Goal: Task Accomplishment & Management: Manage account settings

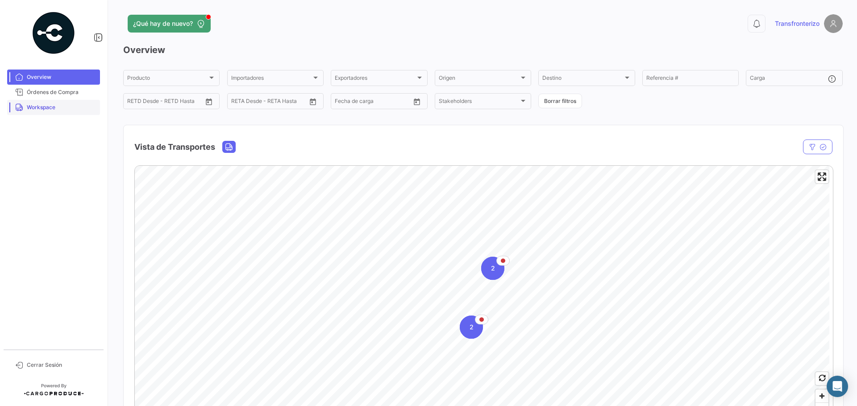
click at [24, 107] on link "Workspace" at bounding box center [53, 107] width 93 height 15
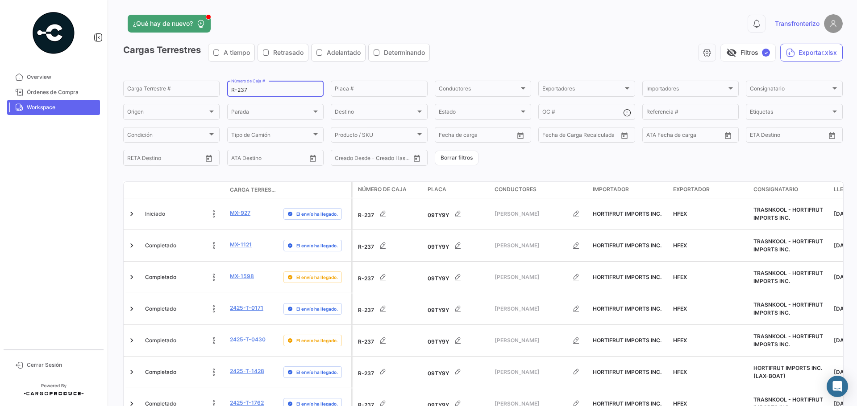
click at [248, 91] on input "R-237" at bounding box center [275, 90] width 88 height 6
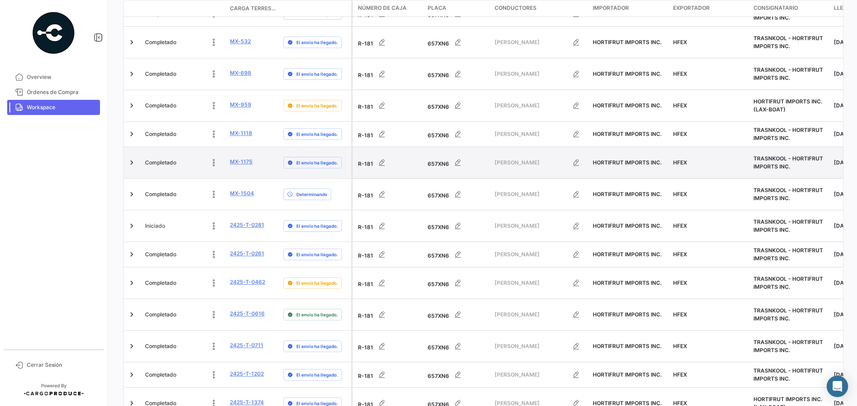
scroll to position [258, 0]
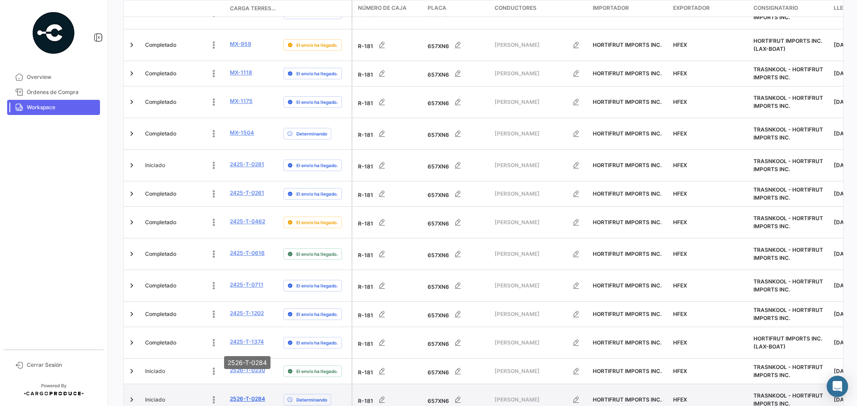
type input "R-181"
click at [248, 395] on link "2526-T-0284" at bounding box center [247, 399] width 35 height 8
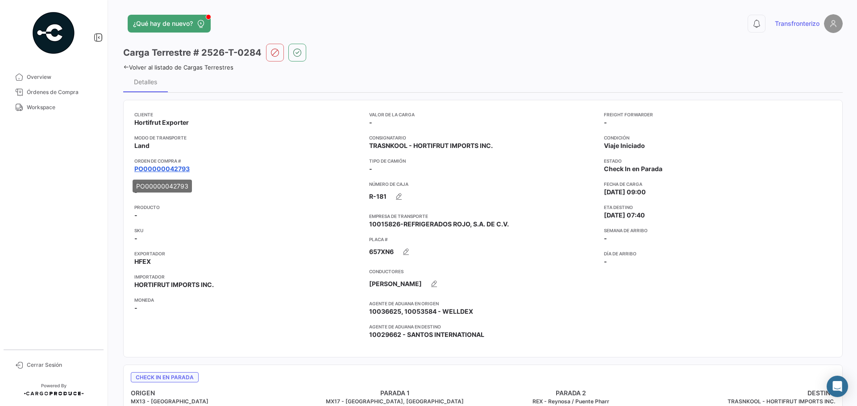
click at [180, 170] on link "PO00000042793" at bounding box center [161, 169] width 55 height 9
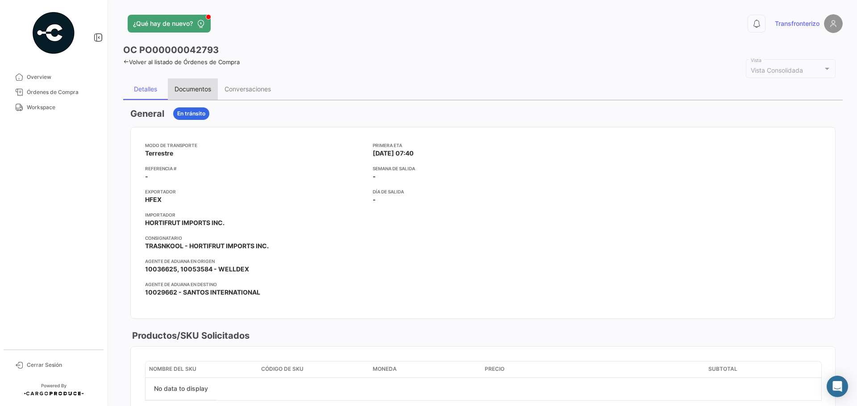
click at [199, 91] on div "Documentos" at bounding box center [192, 89] width 37 height 8
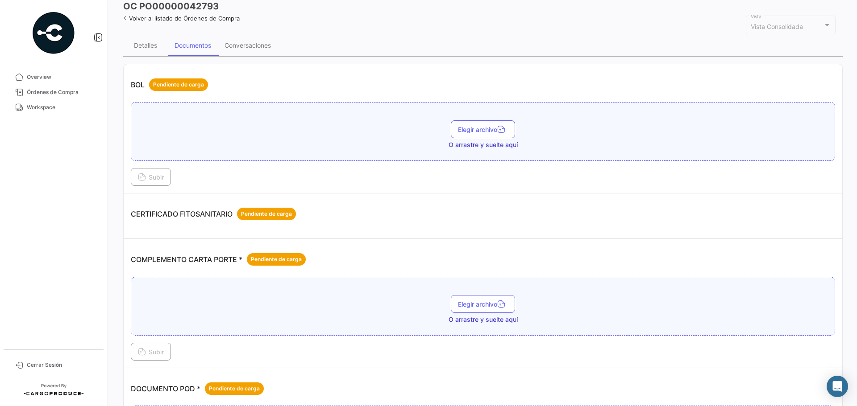
scroll to position [119, 0]
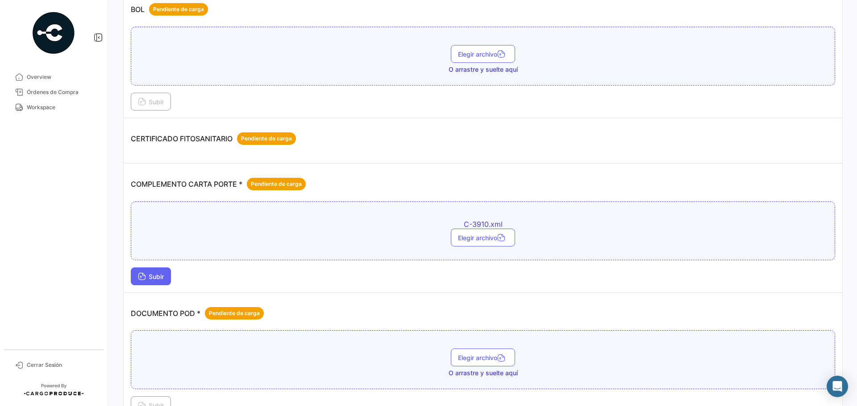
click at [157, 278] on span "Subir" at bounding box center [151, 277] width 26 height 8
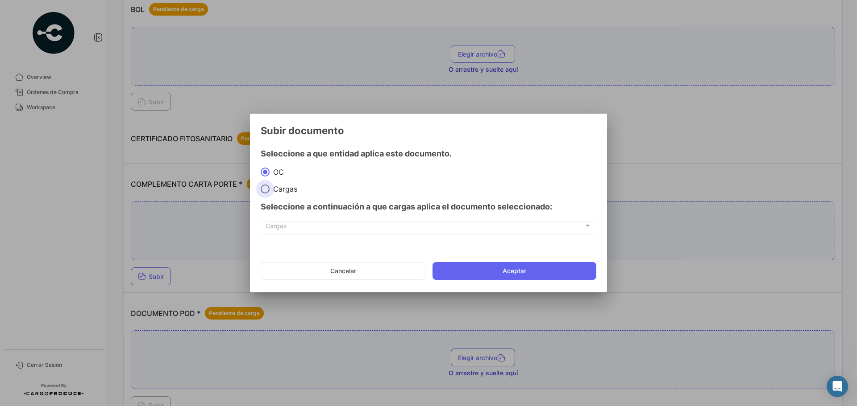
click at [265, 189] on span at bounding box center [265, 189] width 0 height 0
click at [265, 189] on input "Cargas" at bounding box center [265, 189] width 9 height 9
radio input "true"
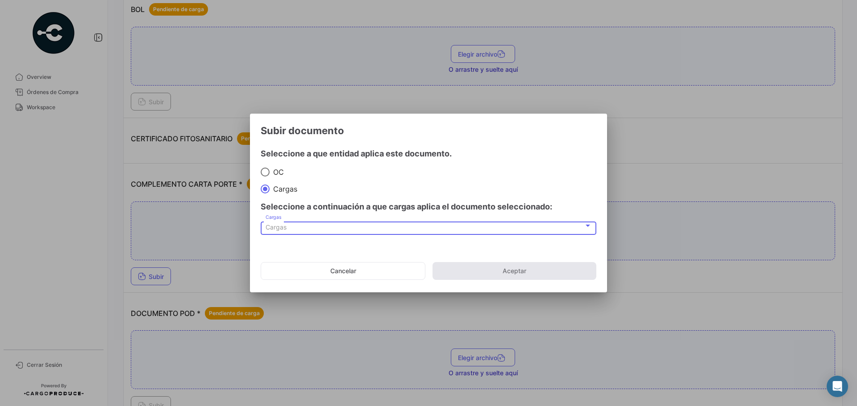
click at [289, 227] on div "Cargas" at bounding box center [424, 228] width 318 height 8
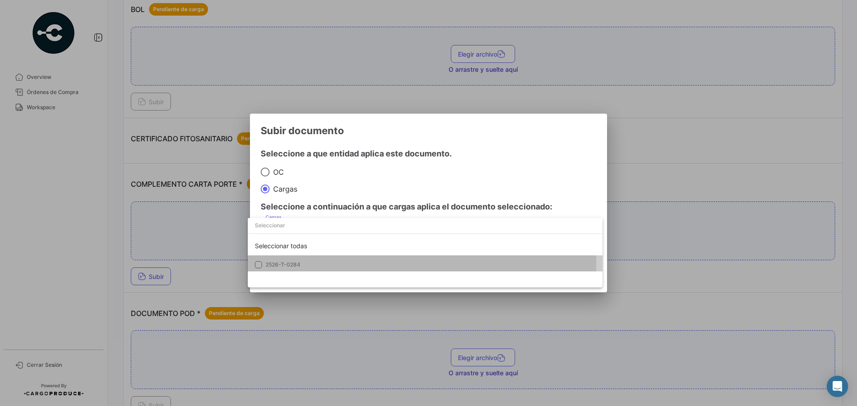
click at [317, 261] on mat-option "2526-T-0284" at bounding box center [425, 265] width 355 height 19
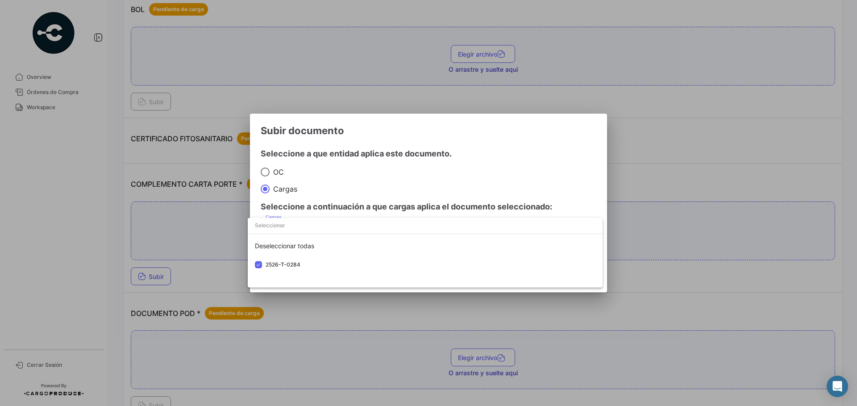
click at [344, 202] on div at bounding box center [428, 203] width 857 height 406
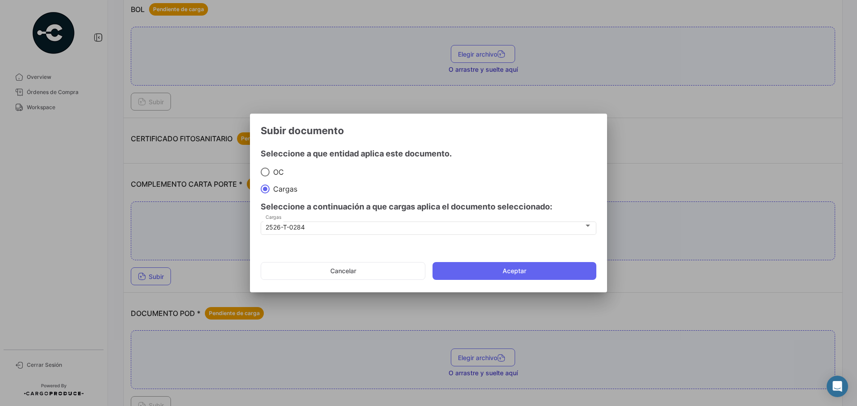
click at [412, 186] on label "Cargas" at bounding box center [429, 189] width 336 height 9
click at [269, 186] on input "Cargas" at bounding box center [265, 189] width 9 height 9
click at [485, 272] on button "Aceptar" at bounding box center [514, 271] width 164 height 18
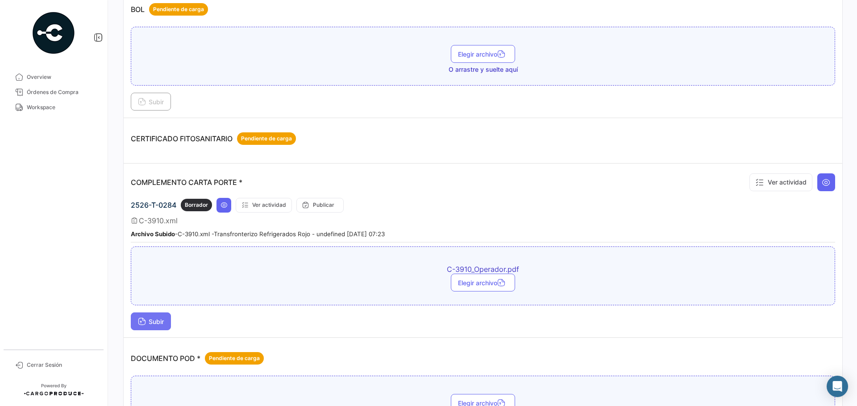
click at [143, 326] on icon at bounding box center [142, 323] width 8 height 8
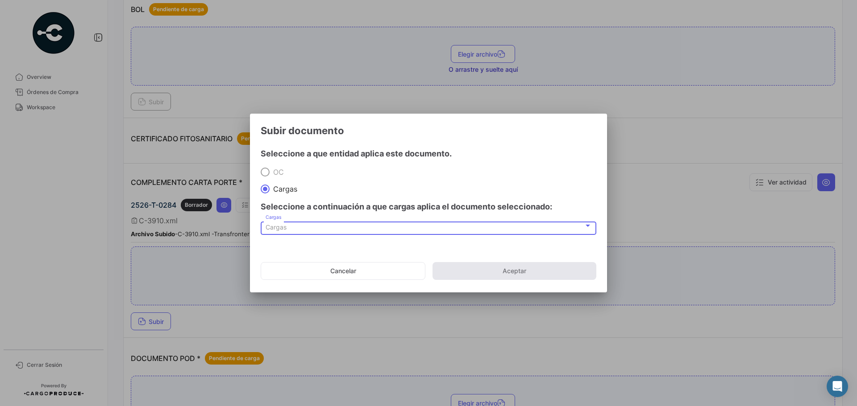
click at [283, 229] on span "Cargas" at bounding box center [275, 228] width 21 height 8
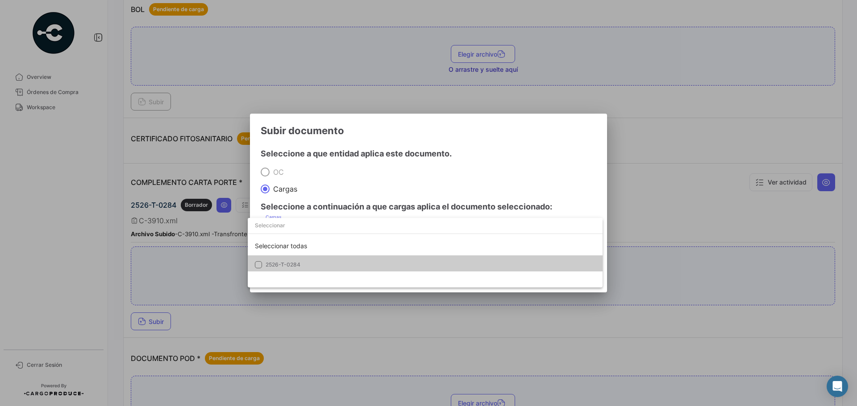
click at [289, 253] on div "Seleccionar todas" at bounding box center [425, 246] width 355 height 19
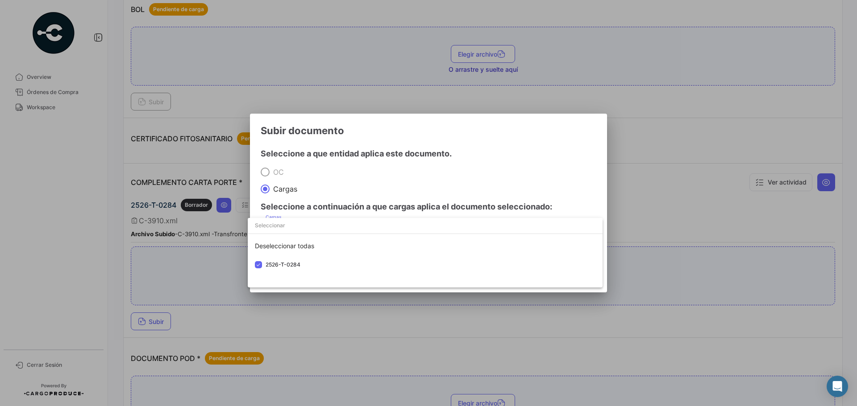
click at [367, 182] on div at bounding box center [428, 203] width 857 height 406
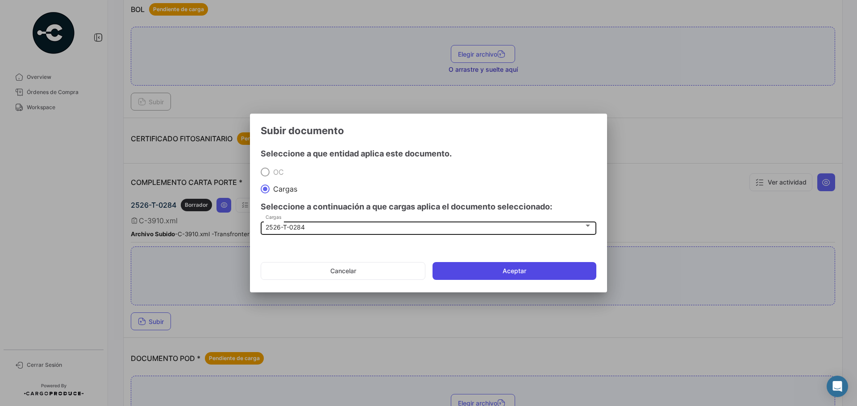
click at [492, 276] on button "Aceptar" at bounding box center [514, 271] width 164 height 18
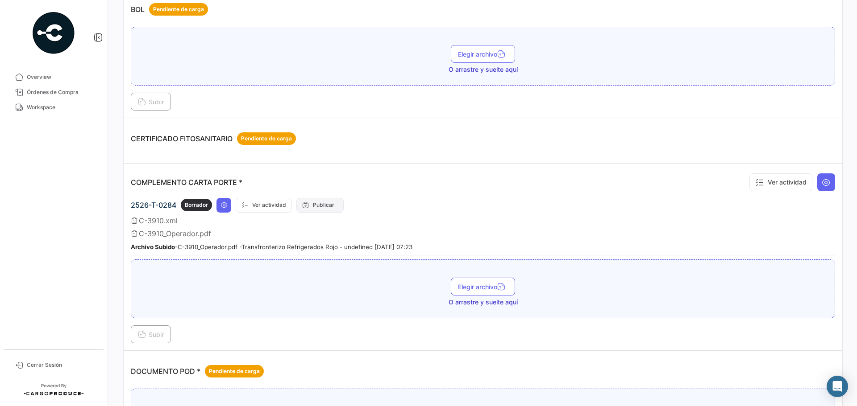
click at [329, 209] on button "Publicar" at bounding box center [319, 205] width 47 height 15
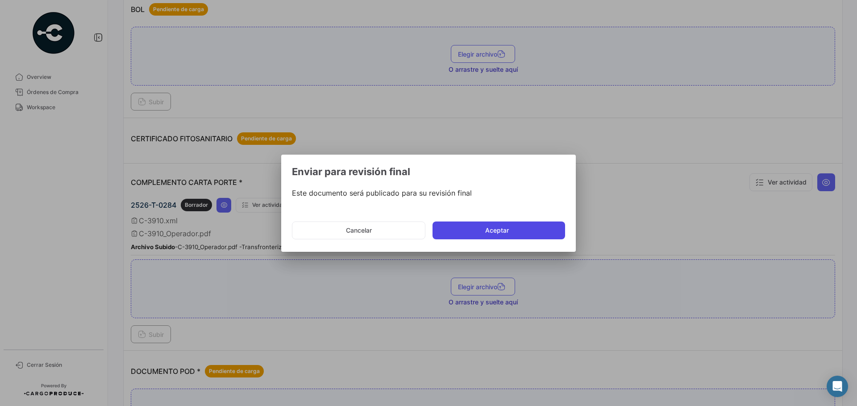
click at [469, 230] on button "Aceptar" at bounding box center [498, 231] width 133 height 18
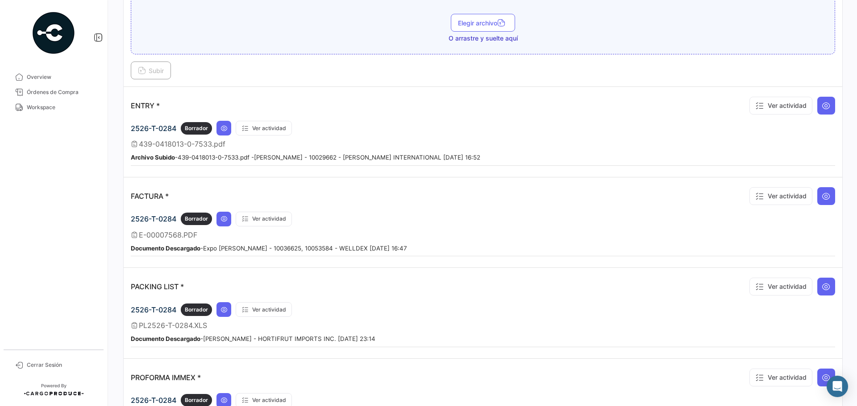
scroll to position [714, 0]
click at [226, 125] on icon at bounding box center [223, 127] width 7 height 7
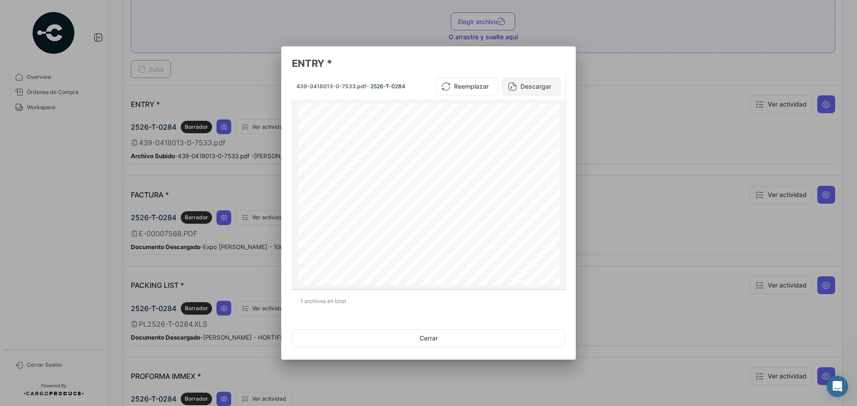
click at [540, 91] on button "Descargar" at bounding box center [531, 87] width 58 height 18
click at [246, 182] on div at bounding box center [428, 203] width 857 height 406
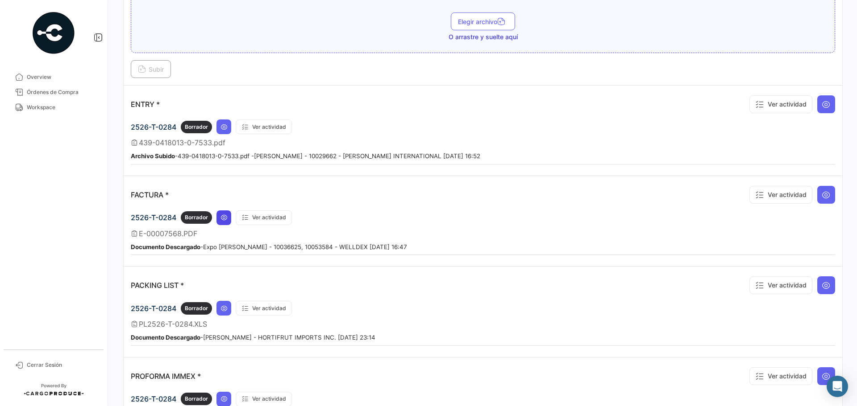
click at [218, 216] on button at bounding box center [223, 218] width 15 height 15
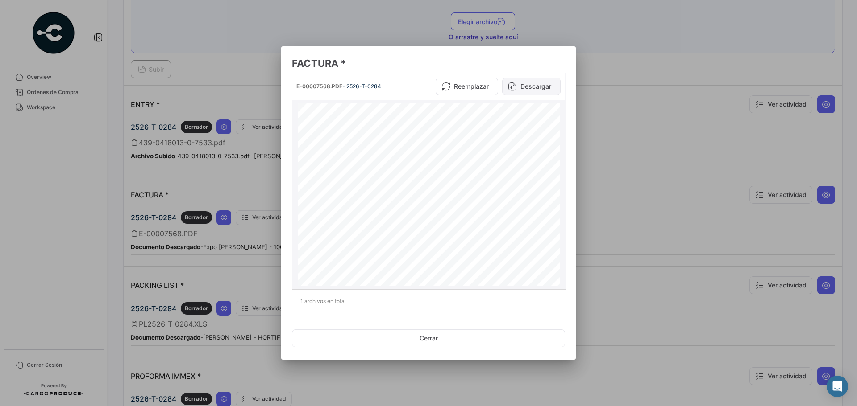
click at [535, 83] on button "Descargar" at bounding box center [531, 87] width 58 height 18
click at [612, 186] on div at bounding box center [428, 203] width 857 height 406
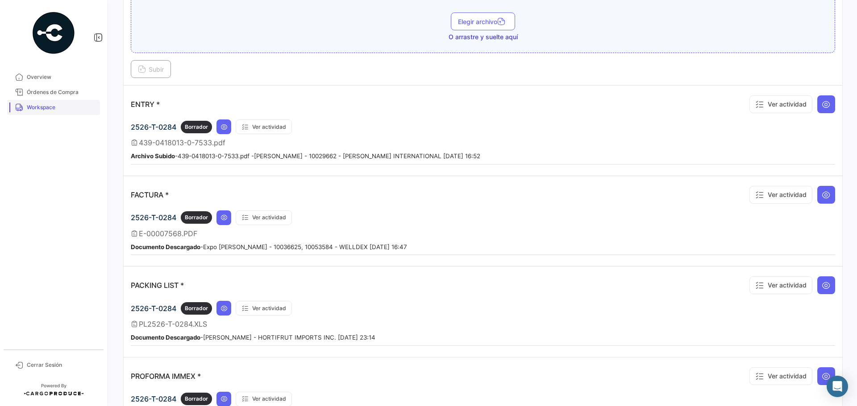
click at [45, 109] on span "Workspace" at bounding box center [62, 108] width 70 height 8
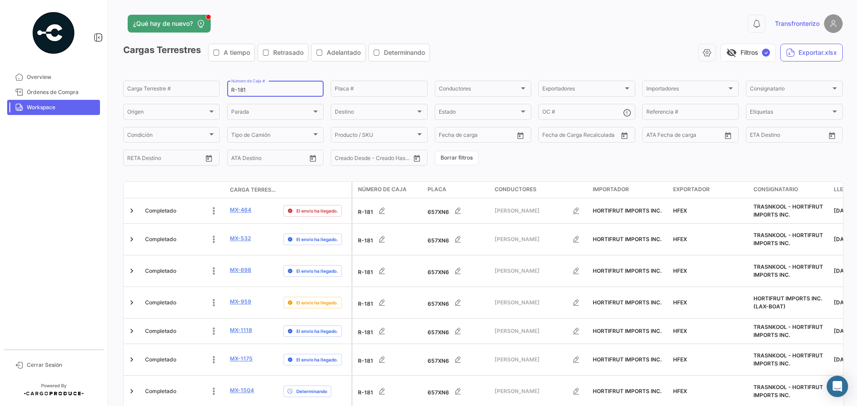
click at [258, 89] on input "R-181" at bounding box center [275, 90] width 88 height 6
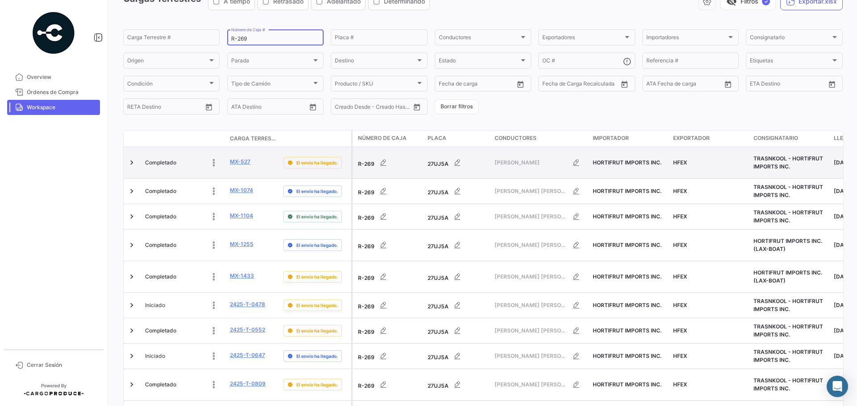
scroll to position [99, 0]
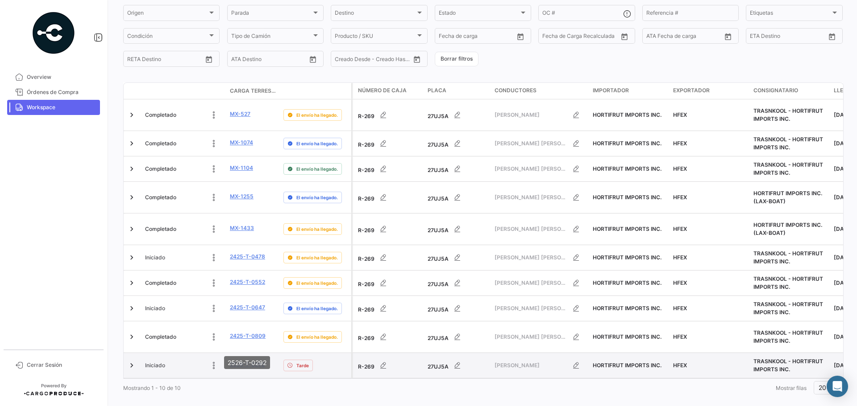
type input "R-269"
click at [244, 361] on link "2526-T-0292" at bounding box center [247, 365] width 35 height 8
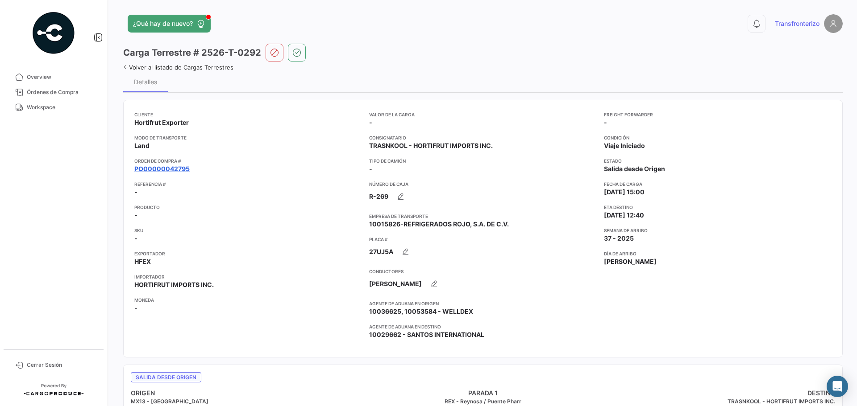
click at [157, 169] on link "PO00000042795" at bounding box center [161, 169] width 55 height 9
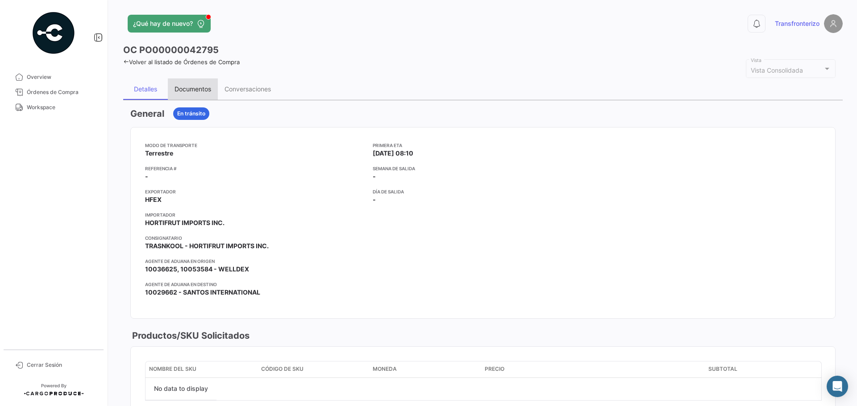
click at [185, 91] on div "Documentos" at bounding box center [192, 89] width 37 height 8
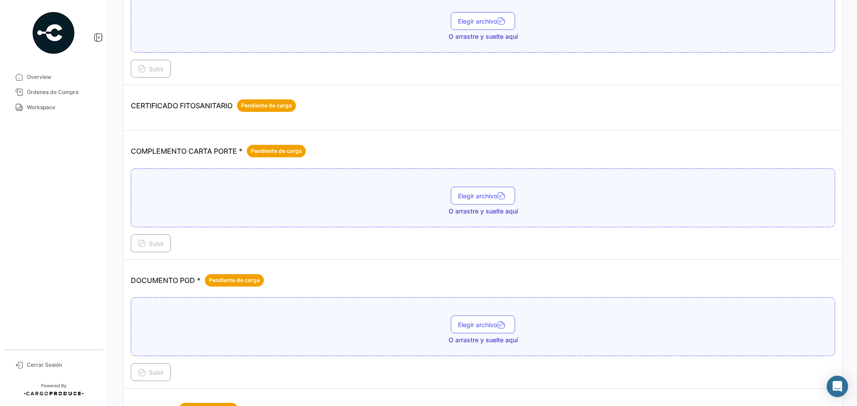
scroll to position [149, 0]
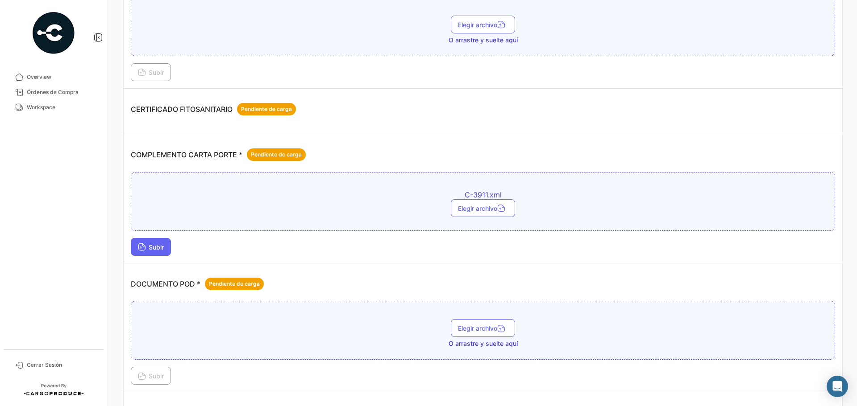
click at [157, 248] on span "Subir" at bounding box center [151, 248] width 26 height 8
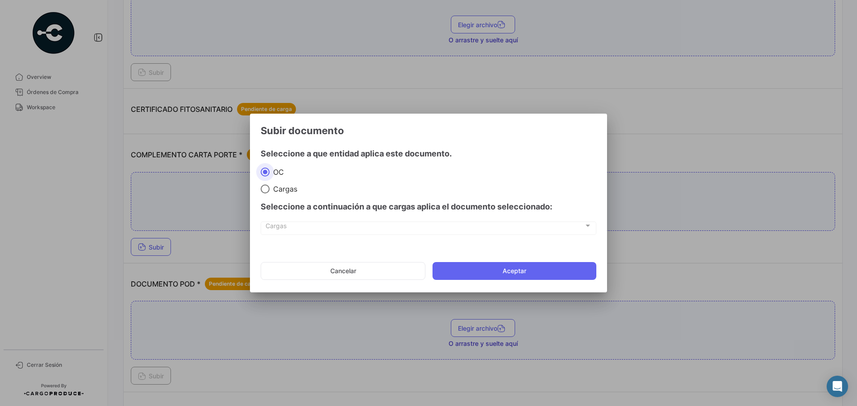
click at [261, 183] on mat-radio-group "[PERSON_NAME]" at bounding box center [429, 180] width 336 height 26
click at [261, 187] on span at bounding box center [265, 189] width 9 height 9
click at [261, 187] on input "Cargas" at bounding box center [265, 189] width 9 height 9
radio input "true"
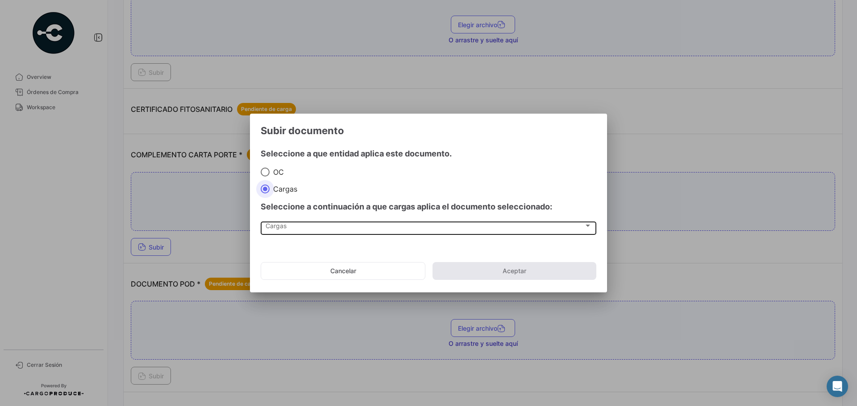
click at [282, 231] on span "Cargas" at bounding box center [424, 228] width 318 height 8
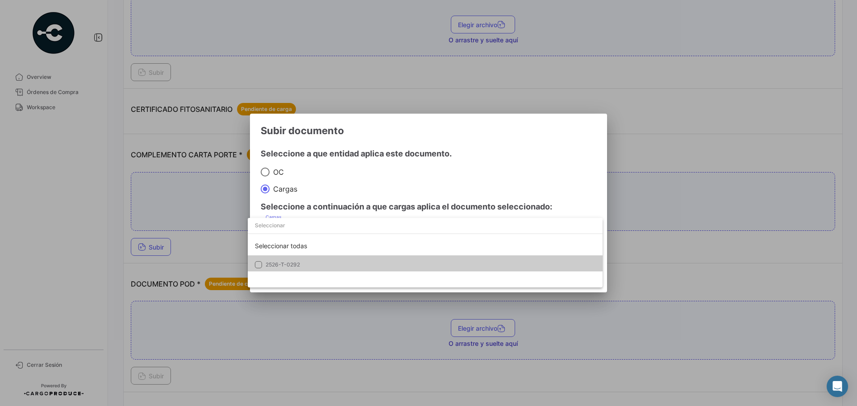
click at [318, 260] on mat-option "2526-T-0292" at bounding box center [425, 265] width 355 height 19
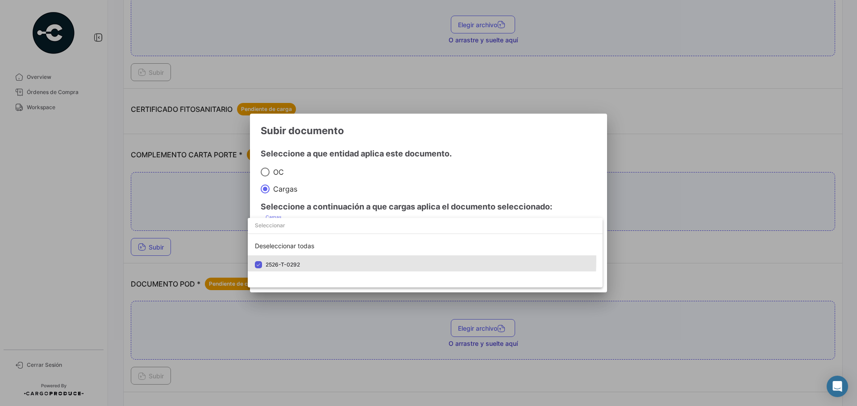
click at [365, 186] on div at bounding box center [428, 203] width 857 height 406
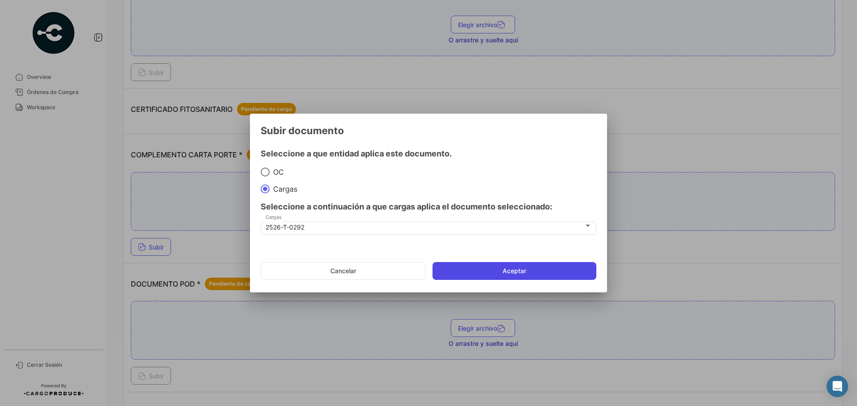
drag, startPoint x: 466, startPoint y: 273, endPoint x: 545, endPoint y: 246, distance: 83.4
click at [467, 273] on button "Aceptar" at bounding box center [514, 271] width 164 height 18
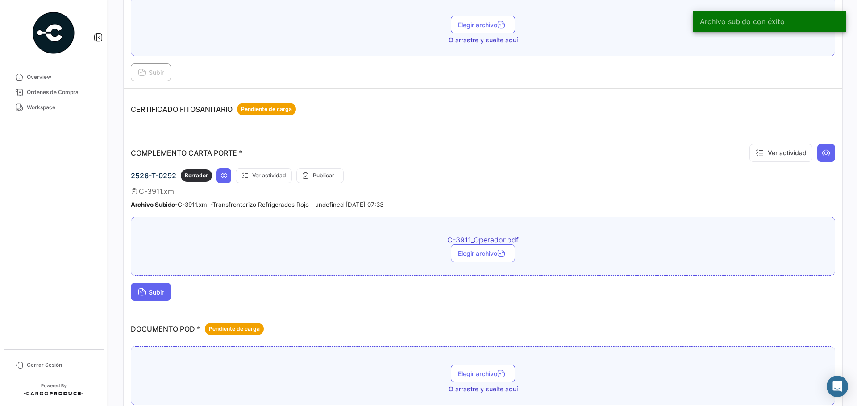
click at [167, 297] on button "Subir" at bounding box center [151, 292] width 40 height 18
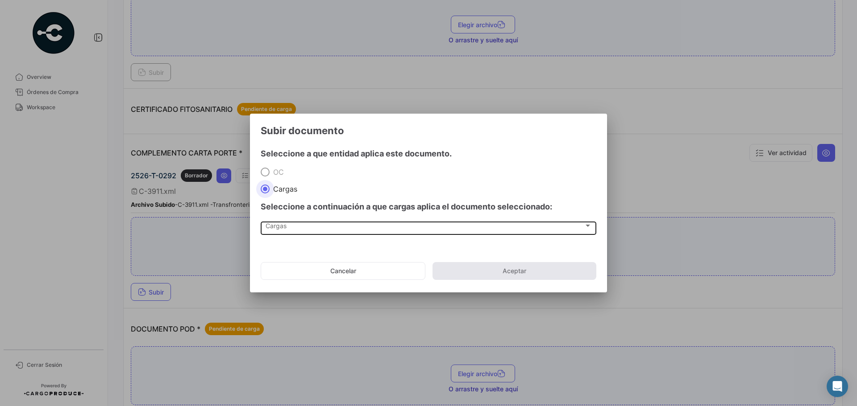
click at [278, 222] on div "Cargas Cargas" at bounding box center [428, 227] width 326 height 15
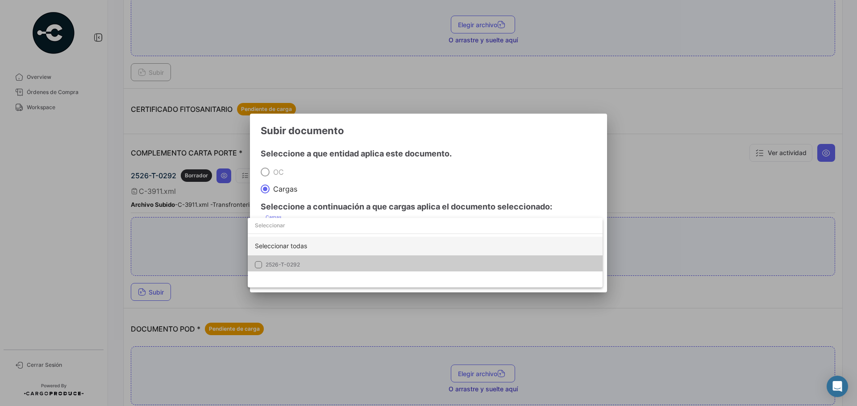
click at [290, 254] on div "Seleccionar todas" at bounding box center [425, 246] width 355 height 19
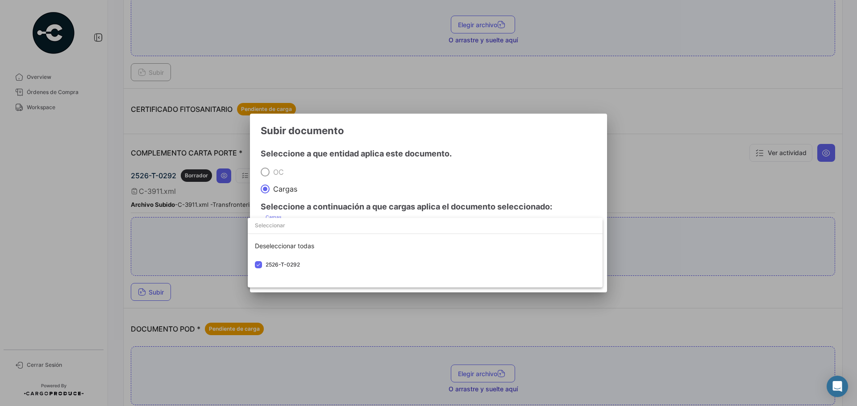
click at [341, 177] on div at bounding box center [428, 203] width 857 height 406
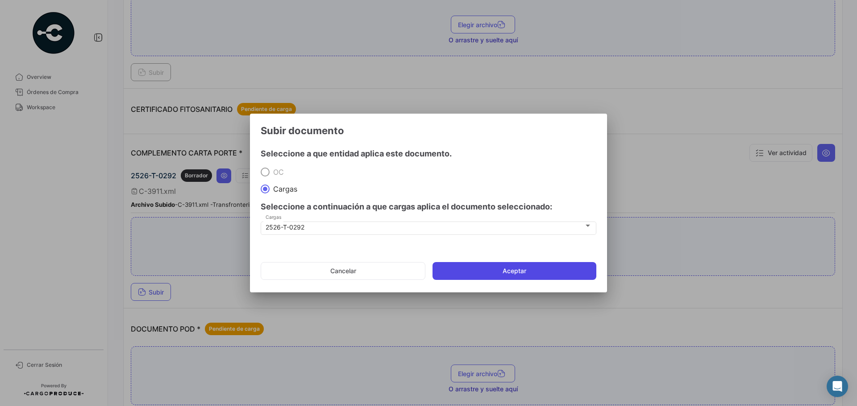
click at [484, 267] on button "Aceptar" at bounding box center [514, 271] width 164 height 18
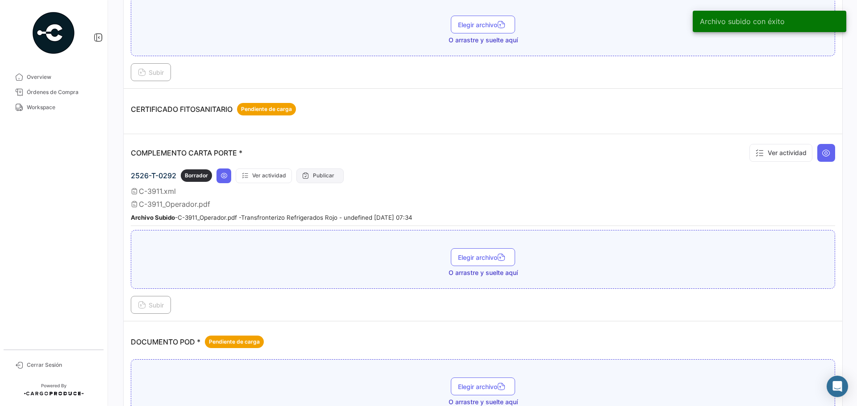
click at [303, 177] on icon at bounding box center [305, 175] width 7 height 7
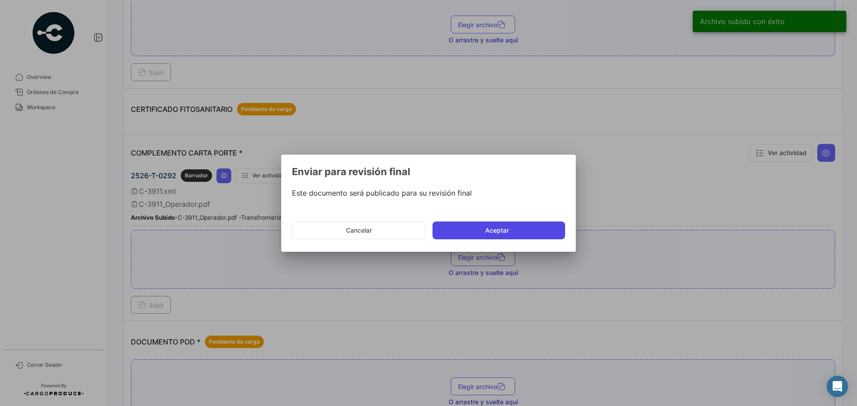
click at [454, 226] on button "Aceptar" at bounding box center [498, 231] width 133 height 18
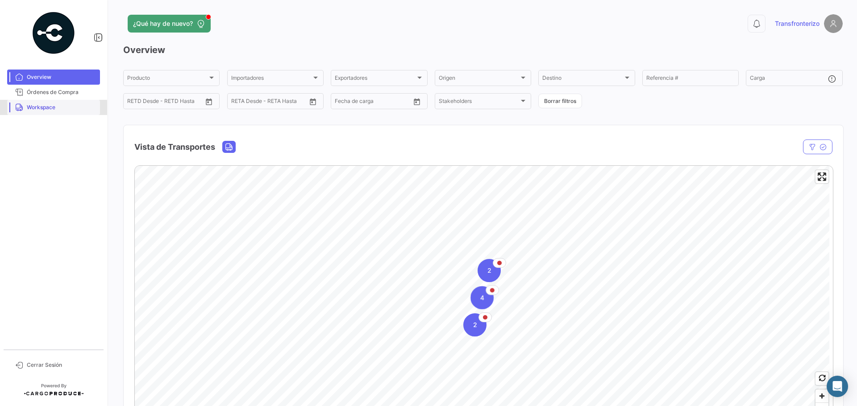
click at [44, 108] on span "Workspace" at bounding box center [62, 108] width 70 height 8
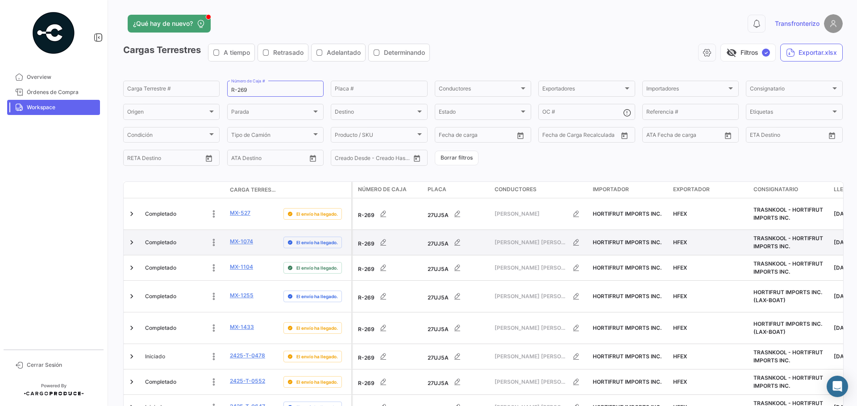
scroll to position [99, 0]
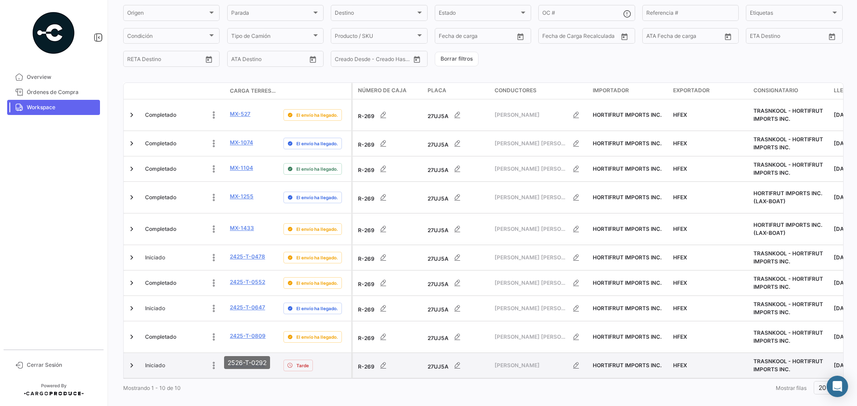
click at [244, 361] on link "2526-T-0292" at bounding box center [247, 365] width 35 height 8
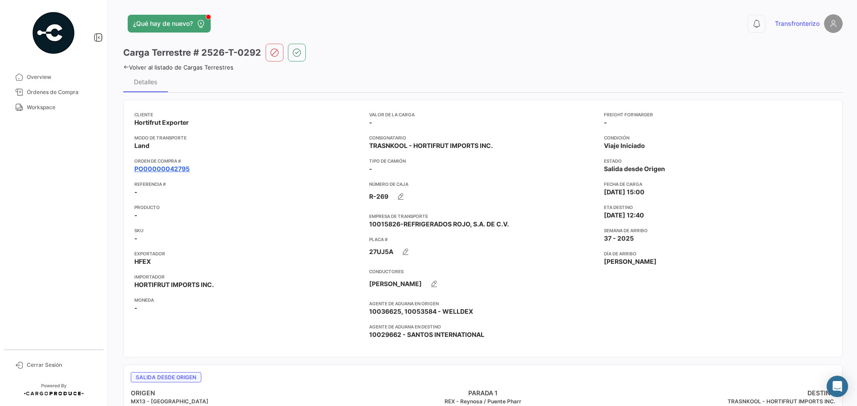
click at [157, 171] on link "PO00000042795" at bounding box center [161, 169] width 55 height 9
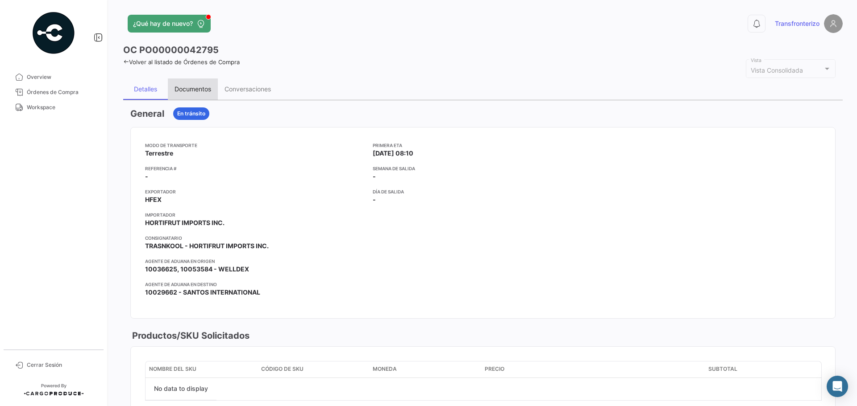
click at [206, 92] on div "Documentos" at bounding box center [192, 89] width 37 height 8
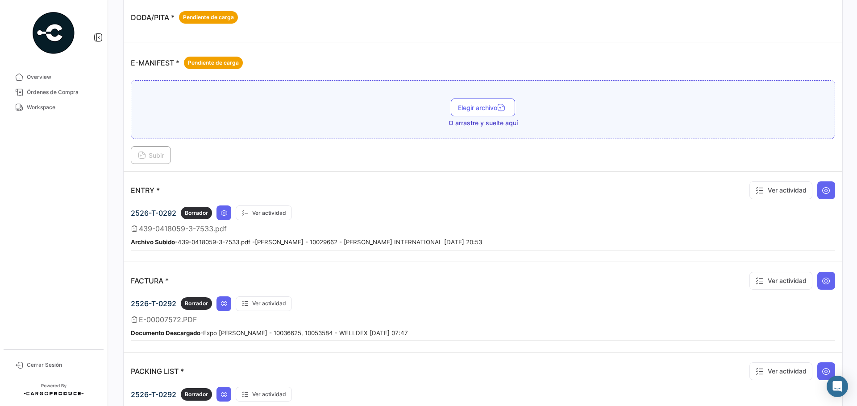
scroll to position [654, 0]
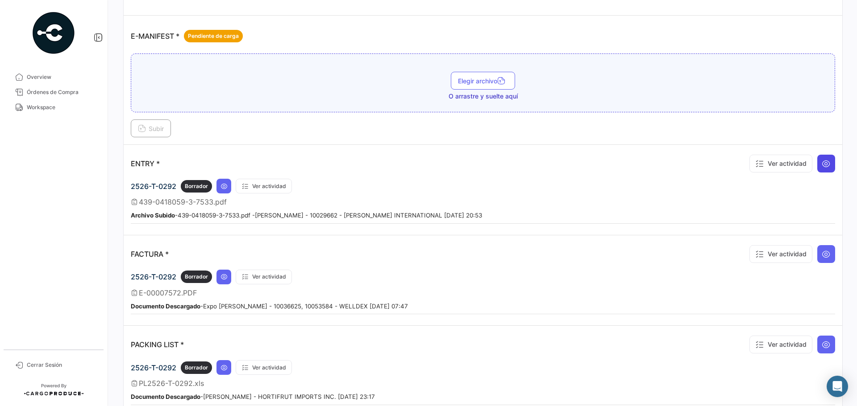
click at [817, 163] on button at bounding box center [826, 164] width 18 height 18
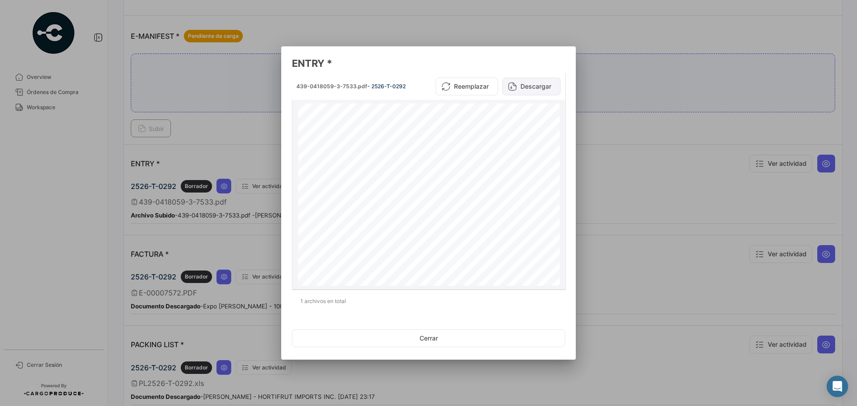
click at [538, 86] on button "Descargar" at bounding box center [531, 87] width 58 height 18
click at [643, 263] on div at bounding box center [428, 203] width 857 height 406
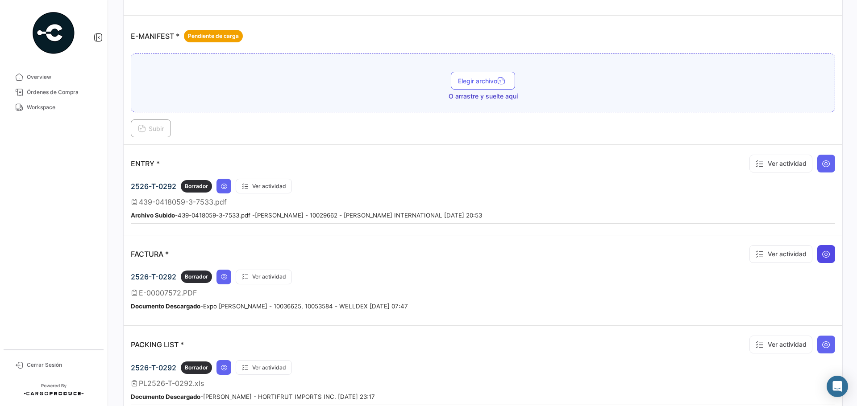
click at [824, 257] on icon at bounding box center [825, 254] width 9 height 9
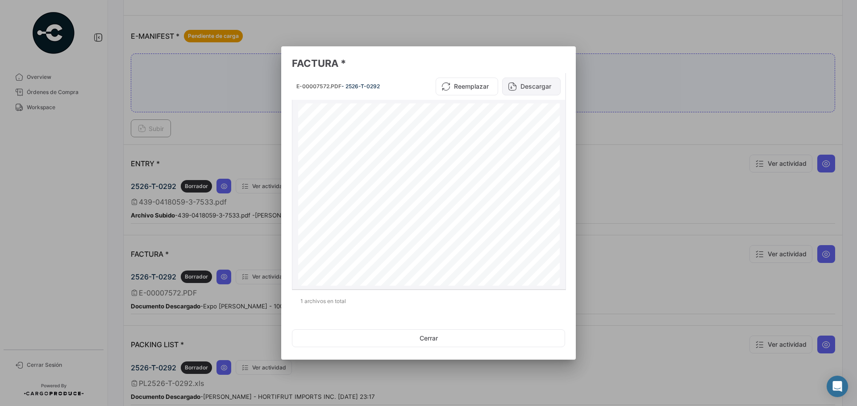
click at [543, 90] on button "Descargar" at bounding box center [531, 87] width 58 height 18
click at [789, 31] on div at bounding box center [428, 203] width 857 height 406
